Goal: Task Accomplishment & Management: Complete application form

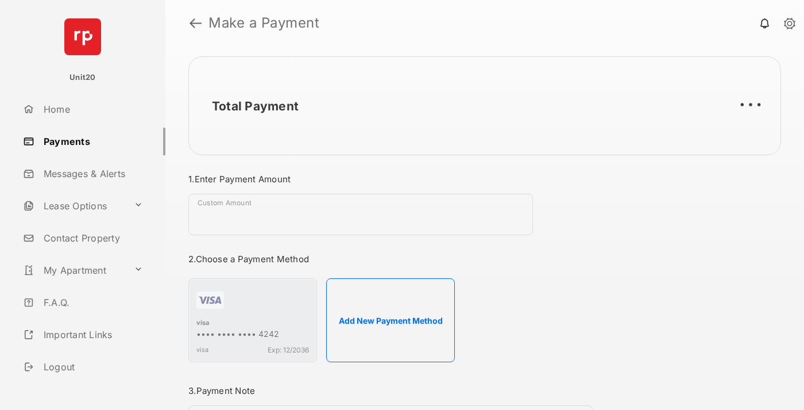
click at [90, 141] on link "Payments" at bounding box center [91, 142] width 147 height 28
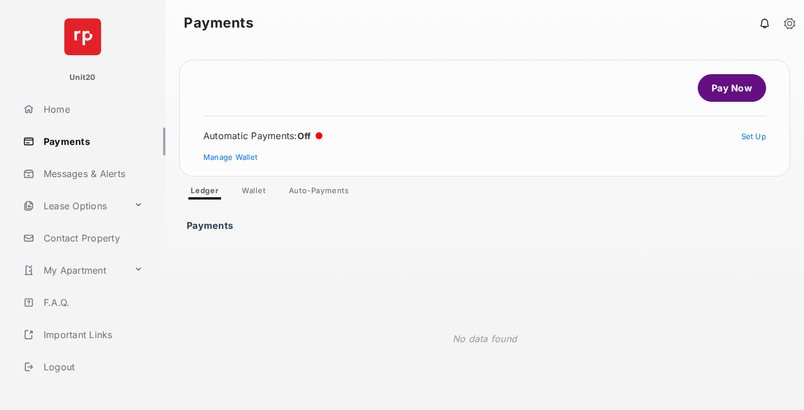
click at [319, 193] on link "Auto-Payments" at bounding box center [319, 193] width 79 height 14
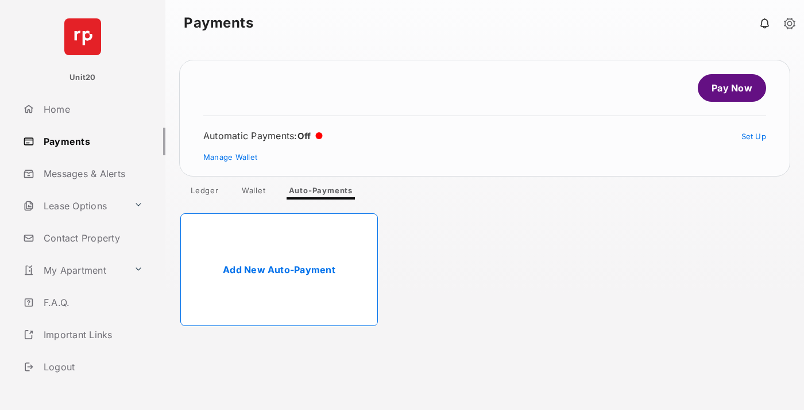
click at [279, 270] on link "Add New Auto-Payment" at bounding box center [279, 269] width 198 height 113
